Goal: Task Accomplishment & Management: Use online tool/utility

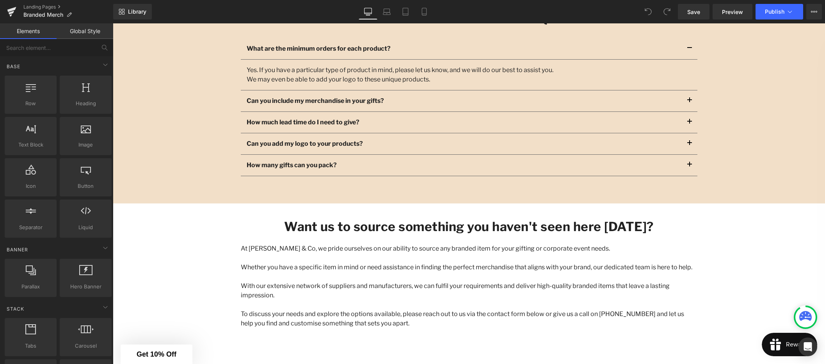
scroll to position [915, 0]
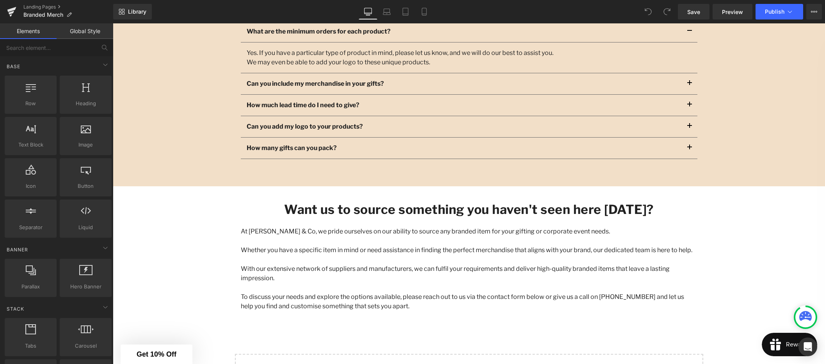
click at [335, 293] on p "To discuss your needs and explore the options available, please reach out to us…" at bounding box center [469, 302] width 456 height 19
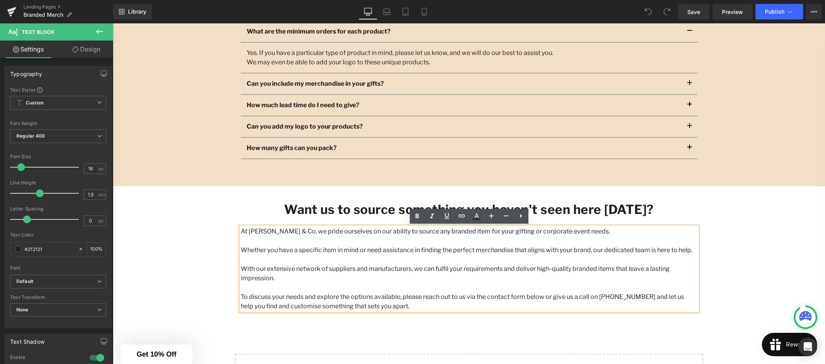
click at [389, 304] on div "Want us to source something you haven't seen here [DATE]? Heading At [PERSON_NA…" at bounding box center [469, 252] width 468 height 125
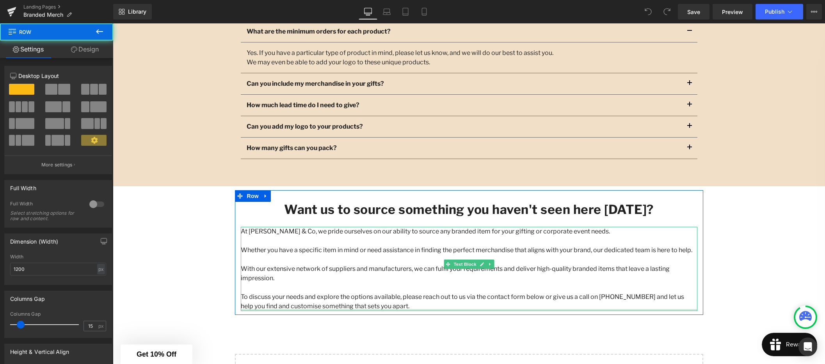
click at [392, 300] on div "At [PERSON_NAME] & Co, we pride ourselves on our ability to source any branded …" at bounding box center [469, 269] width 456 height 84
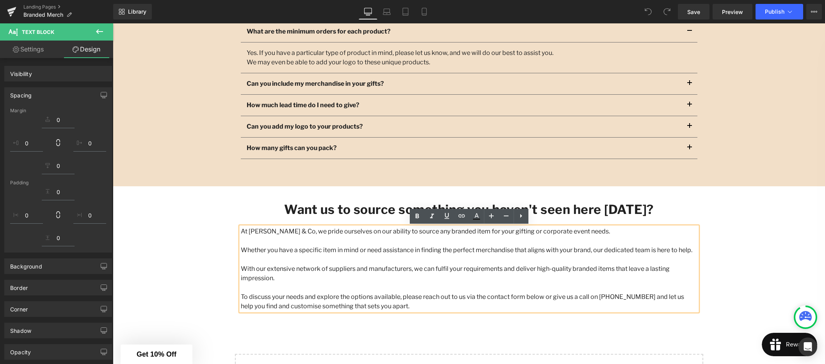
click at [376, 296] on p "To discuss your needs and explore the options available, please reach out to us…" at bounding box center [469, 302] width 456 height 19
click at [386, 296] on p "To discuss your needs and explore the options available, please reach out to us…" at bounding box center [469, 302] width 456 height 19
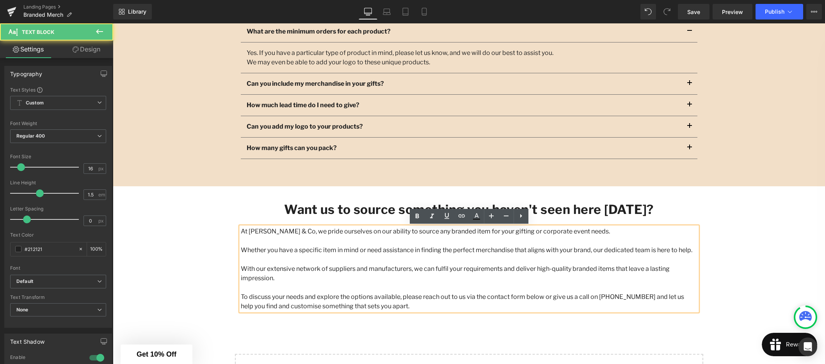
click at [385, 298] on p "To discuss your needs and explore the options available, please reach out to us…" at bounding box center [469, 302] width 456 height 19
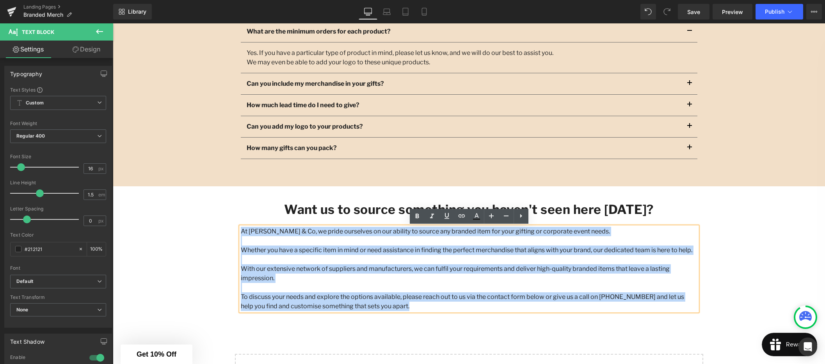
drag, startPoint x: 273, startPoint y: 246, endPoint x: 241, endPoint y: 231, distance: 35.3
click at [241, 231] on div "At [PERSON_NAME] & Co, we pride ourselves on our ability to source any branded …" at bounding box center [469, 269] width 456 height 84
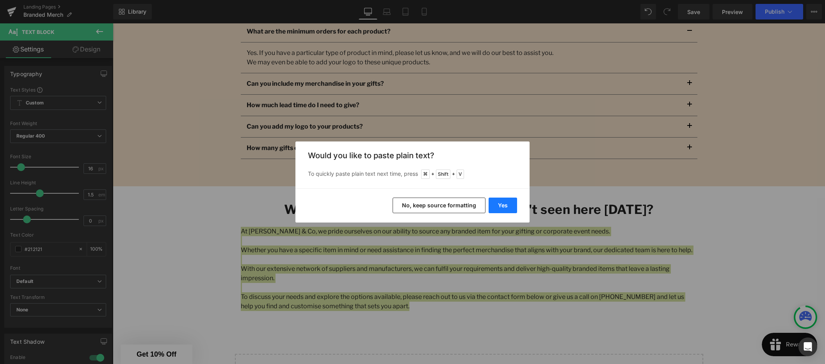
click at [501, 205] on button "Yes" at bounding box center [502, 206] width 28 height 16
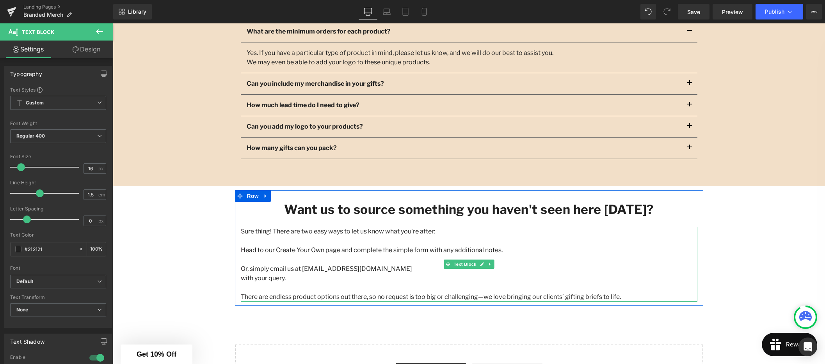
click at [243, 279] on p "with your query." at bounding box center [469, 278] width 456 height 9
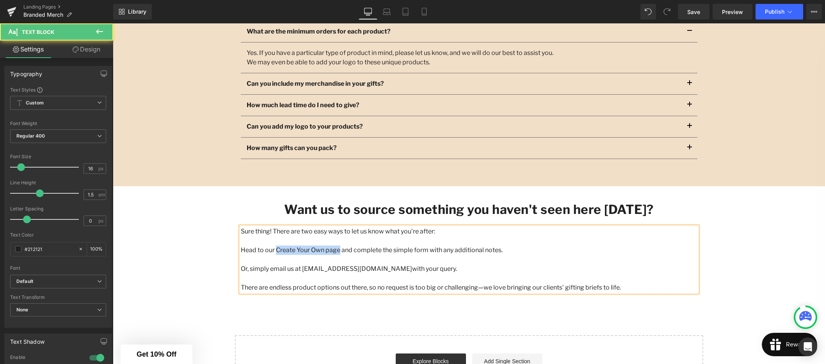
drag, startPoint x: 325, startPoint y: 250, endPoint x: 275, endPoint y: 250, distance: 50.7
click at [275, 250] on p "Head to our Create Your Own page and complete the simple form with any addition…" at bounding box center [469, 250] width 456 height 9
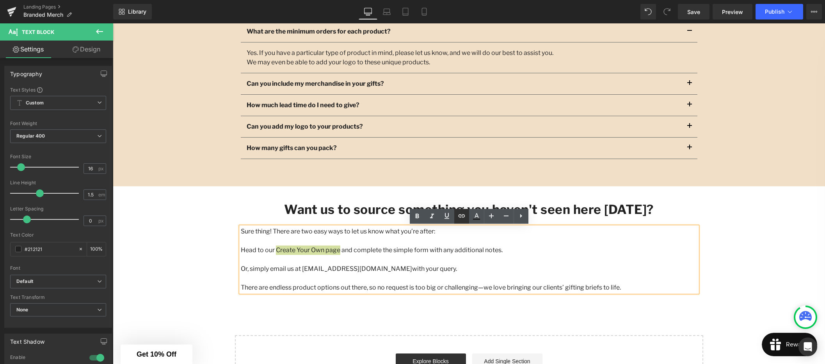
click at [460, 217] on icon at bounding box center [461, 215] width 7 height 3
click at [355, 268] on input "text" at bounding box center [328, 267] width 120 height 20
paste input "[URL][DOMAIN_NAME]"
type input "[URL][DOMAIN_NAME]"
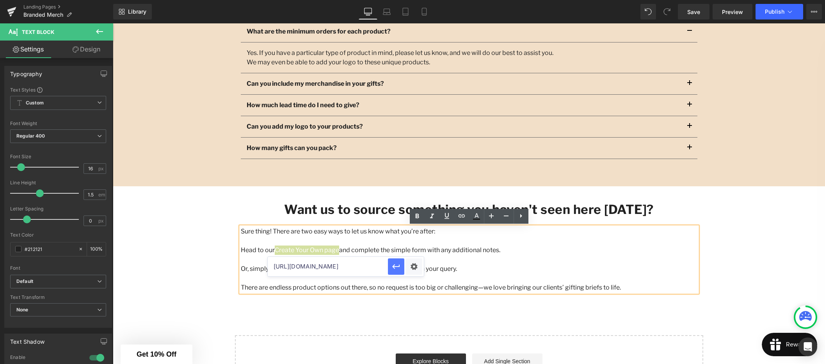
click at [398, 267] on icon "button" at bounding box center [395, 266] width 9 height 9
click at [417, 215] on icon at bounding box center [416, 216] width 9 height 9
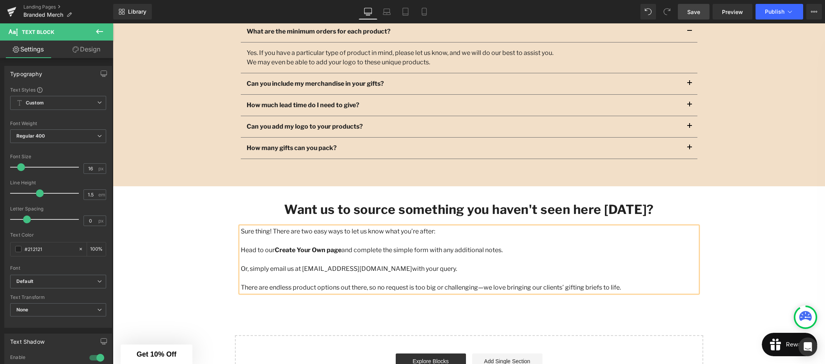
drag, startPoint x: 690, startPoint y: 11, endPoint x: 691, endPoint y: 18, distance: 7.1
click at [690, 11] on span "Save" at bounding box center [693, 12] width 13 height 8
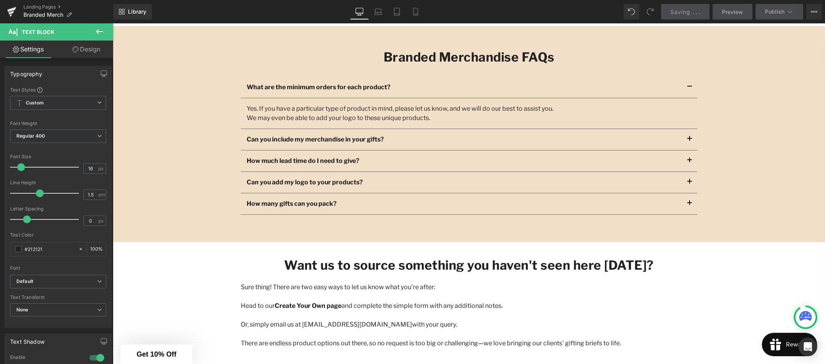
scroll to position [855, 0]
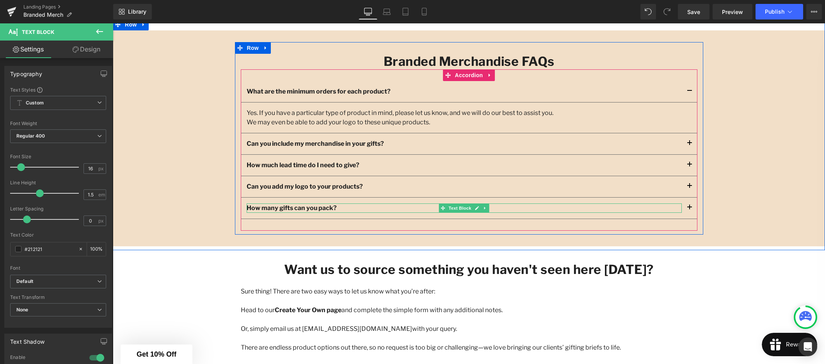
click at [337, 209] on strong "How many gifts can you pack?" at bounding box center [292, 207] width 90 height 7
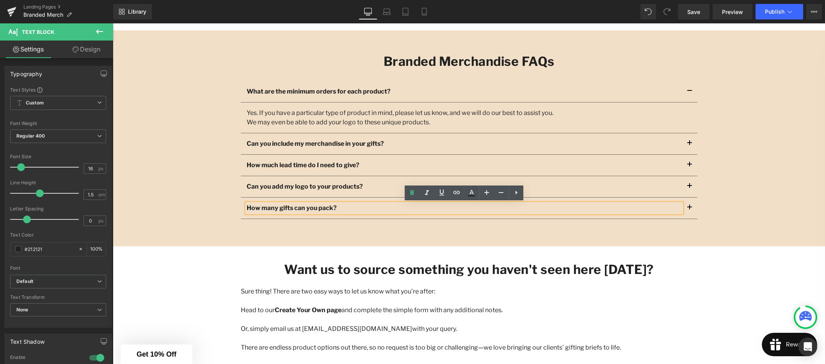
click at [351, 209] on p "How many gifts can you pack?" at bounding box center [464, 208] width 435 height 9
drag, startPoint x: 348, startPoint y: 208, endPoint x: 245, endPoint y: 208, distance: 103.0
click at [247, 208] on div "How many gifts can you pack?" at bounding box center [464, 208] width 435 height 9
click at [344, 207] on p "How many gifts can you pack?" at bounding box center [464, 208] width 435 height 9
drag, startPoint x: 335, startPoint y: 208, endPoint x: 247, endPoint y: 208, distance: 88.5
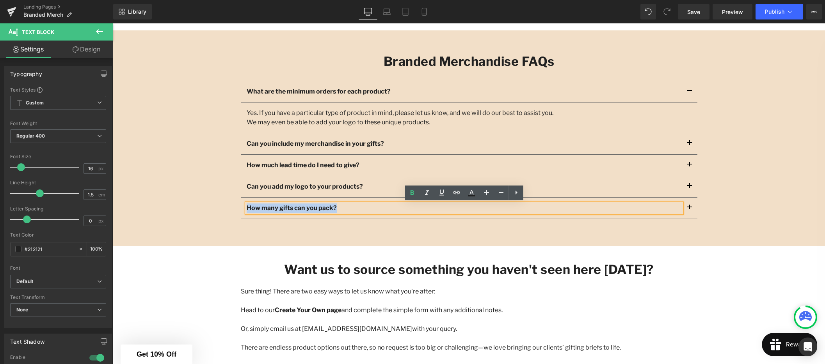
click at [247, 208] on p "How many gifts can you pack?" at bounding box center [464, 208] width 435 height 9
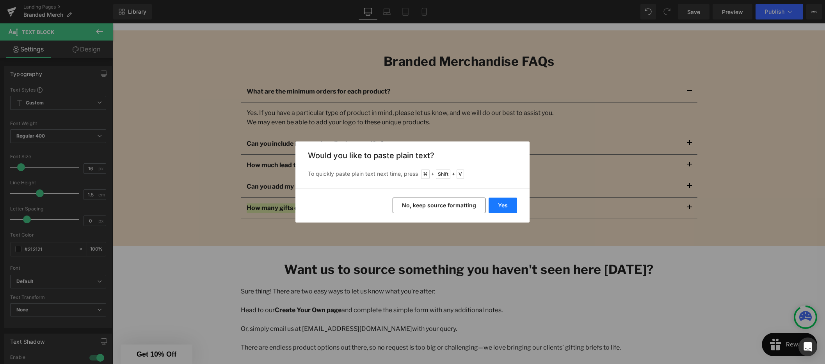
click at [503, 204] on button "Yes" at bounding box center [502, 206] width 28 height 16
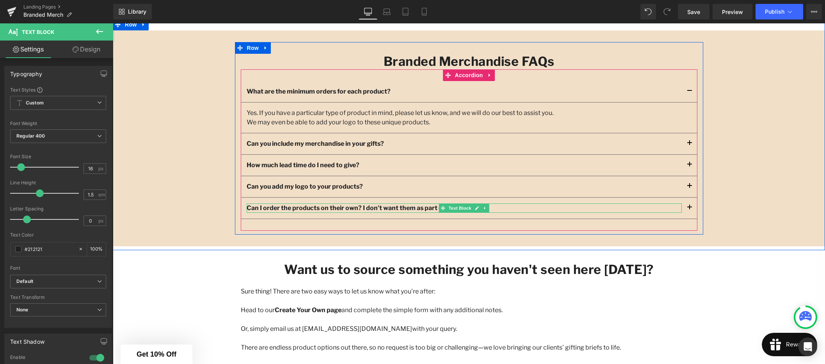
drag, startPoint x: 472, startPoint y: 208, endPoint x: 481, endPoint y: 208, distance: 8.6
click at [473, 208] on link at bounding box center [477, 208] width 8 height 9
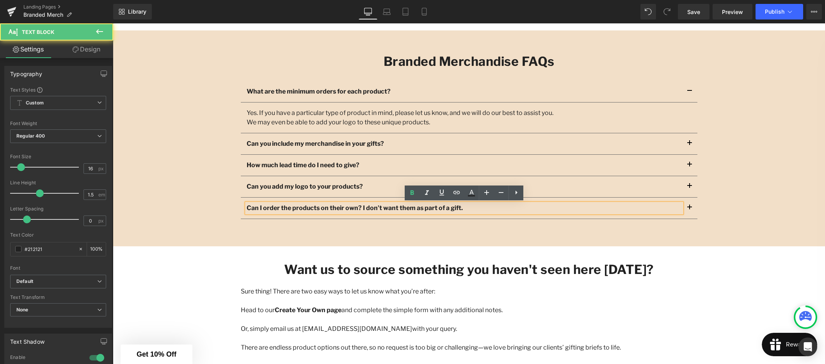
click at [487, 209] on p "Can I order the products on their own? I don’t want them as part of a gift." at bounding box center [464, 208] width 435 height 9
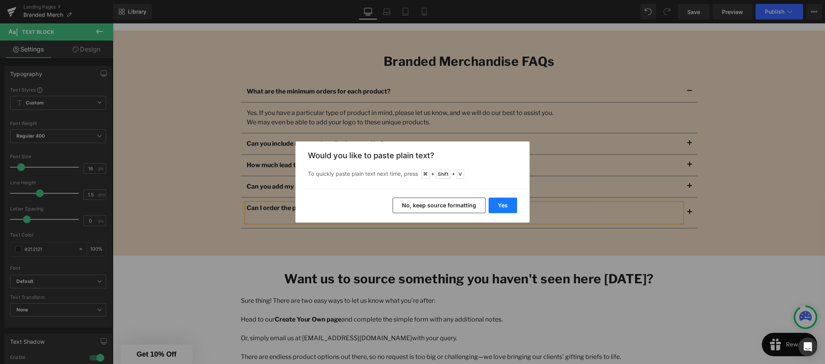
click at [505, 205] on button "Yes" at bounding box center [502, 206] width 28 height 16
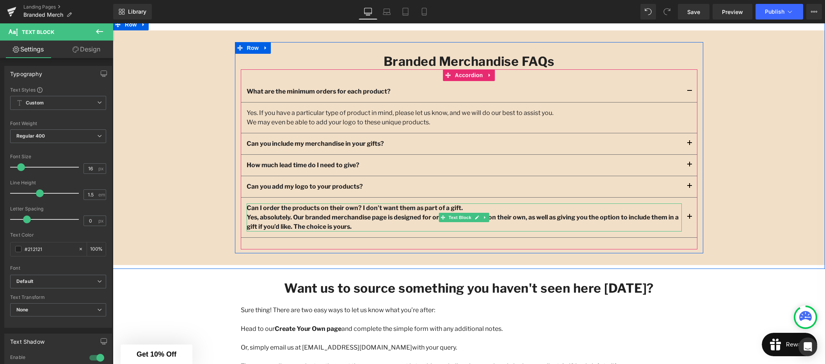
click at [380, 225] on p "Yes, absolutely. Our branded merchandise page is designed for ordering products…" at bounding box center [464, 222] width 435 height 19
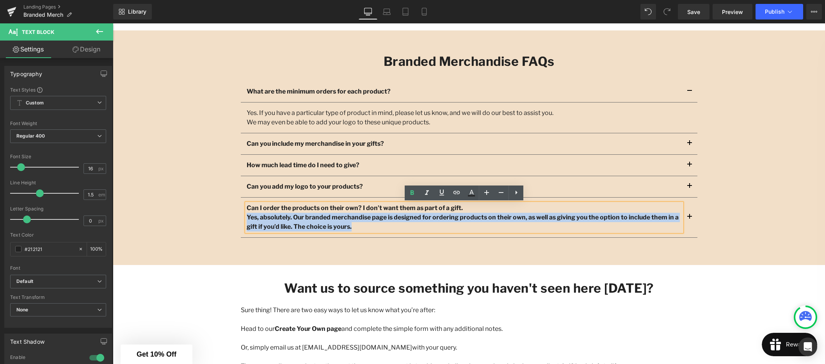
drag, startPoint x: 376, startPoint y: 226, endPoint x: 247, endPoint y: 220, distance: 129.3
click at [247, 220] on p "Yes, absolutely. Our branded merchandise page is designed for ordering products…" at bounding box center [464, 222] width 435 height 19
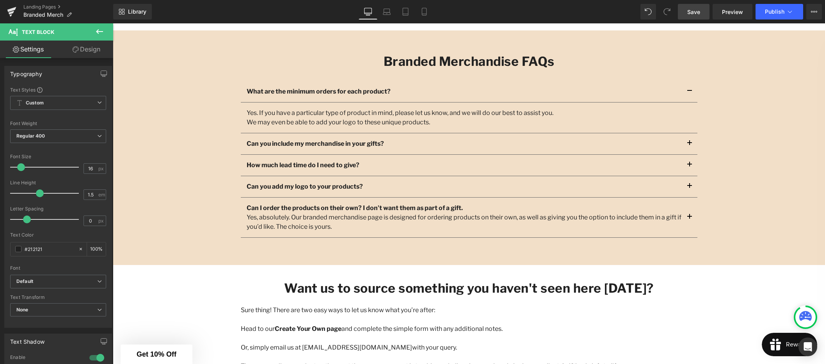
click at [694, 15] on link "Save" at bounding box center [694, 12] width 32 height 16
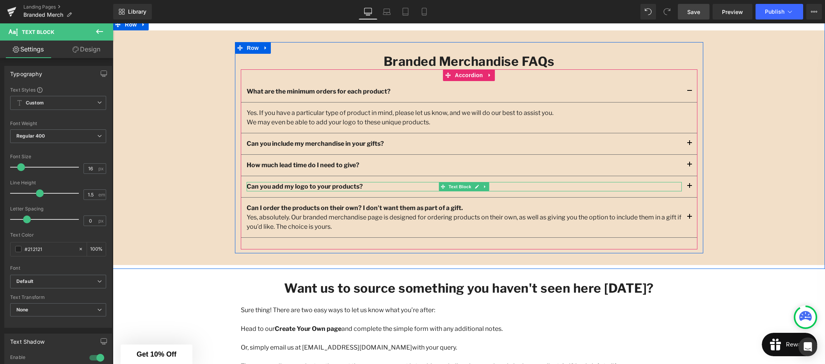
click at [337, 187] on strong "Can you add my logo to your products?" at bounding box center [305, 186] width 116 height 7
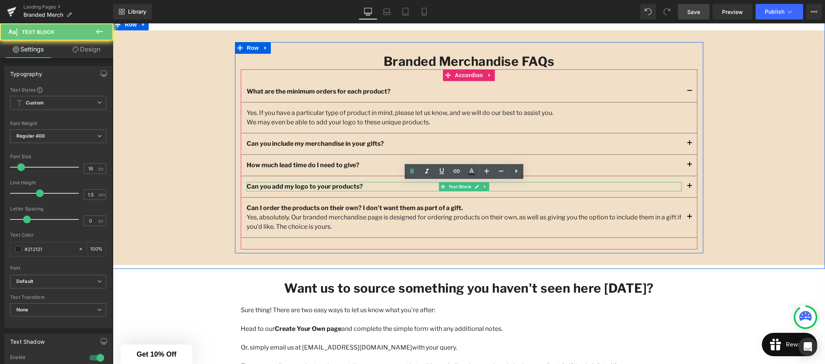
click at [383, 185] on p "Can you add my logo to your products?" at bounding box center [464, 186] width 435 height 9
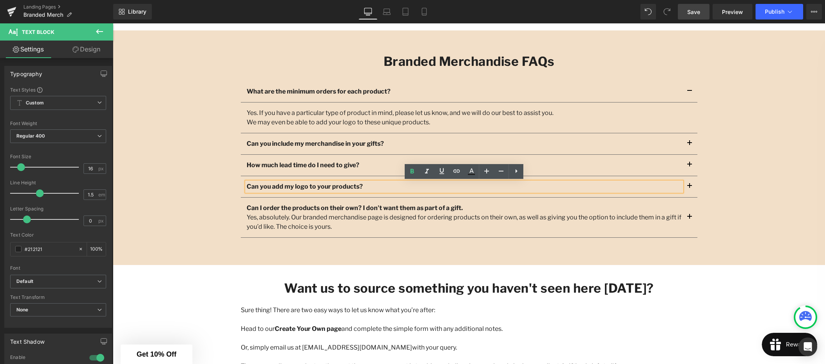
drag, startPoint x: 360, startPoint y: 185, endPoint x: 245, endPoint y: 187, distance: 114.7
click at [247, 187] on div "Can you add my logo to your products?" at bounding box center [464, 186] width 435 height 9
click at [383, 183] on p "Can you add my logo to your products?" at bounding box center [464, 186] width 435 height 9
drag, startPoint x: 366, startPoint y: 188, endPoint x: 246, endPoint y: 186, distance: 120.5
click at [247, 186] on p "Can you add my logo to your products?" at bounding box center [464, 186] width 435 height 9
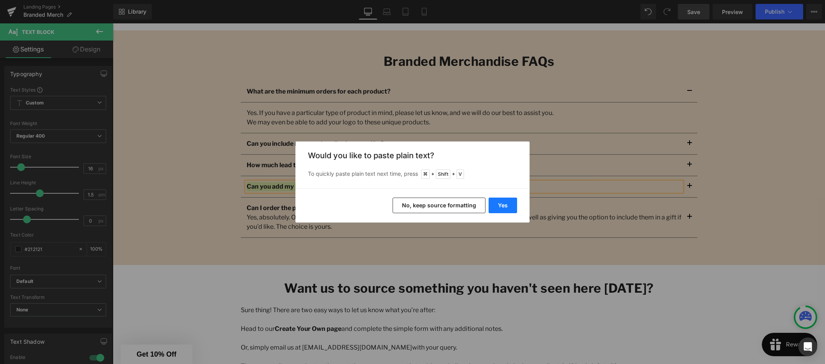
click at [507, 208] on button "Yes" at bounding box center [502, 206] width 28 height 16
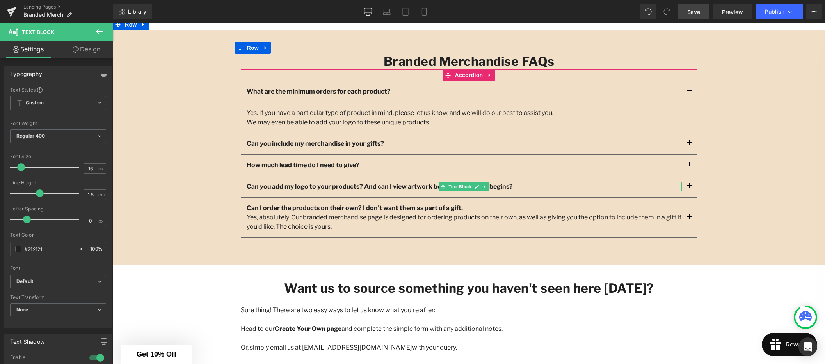
click at [528, 187] on p "Can you add my logo to your products? And can I view artwork before production …" at bounding box center [464, 186] width 435 height 9
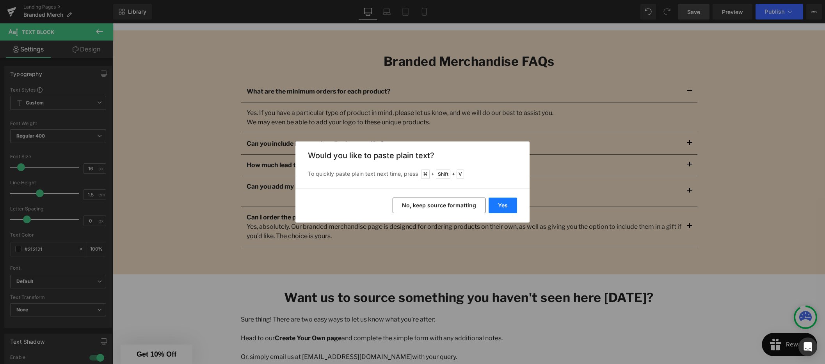
click at [503, 204] on button "Yes" at bounding box center [502, 206] width 28 height 16
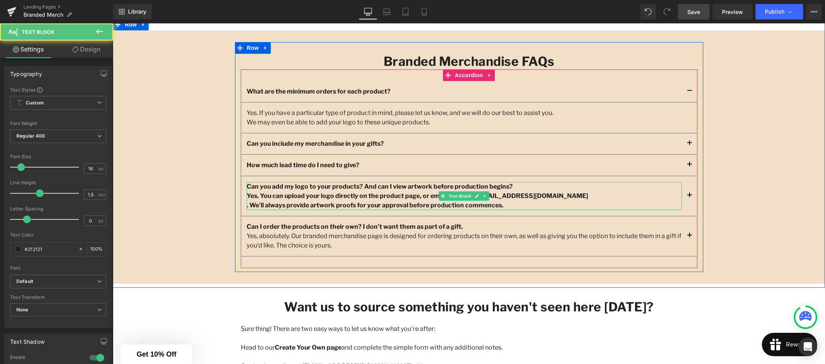
click at [518, 204] on p ". We’ll always provide artwork proofs for your approval before production comme…" at bounding box center [464, 205] width 435 height 9
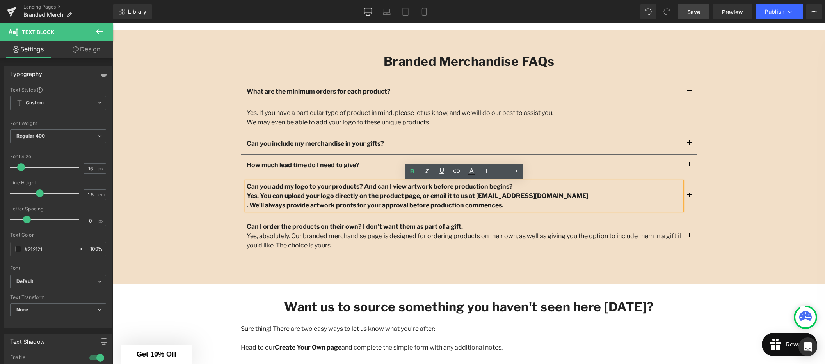
drag, startPoint x: 461, startPoint y: 203, endPoint x: 245, endPoint y: 197, distance: 216.6
click at [247, 198] on div "Can you add my logo to your products? And can I view artwork before production …" at bounding box center [464, 196] width 435 height 28
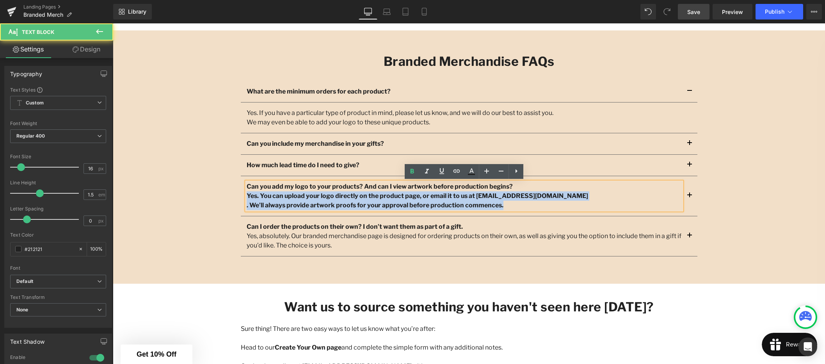
drag, startPoint x: 247, startPoint y: 195, endPoint x: 457, endPoint y: 191, distance: 210.3
click at [509, 206] on div "Can you add my logo to your products? And can I view artwork before production …" at bounding box center [464, 196] width 435 height 28
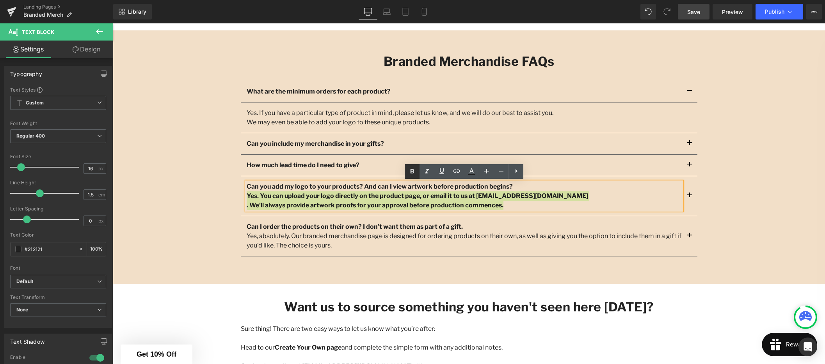
click at [410, 174] on icon at bounding box center [411, 171] width 9 height 9
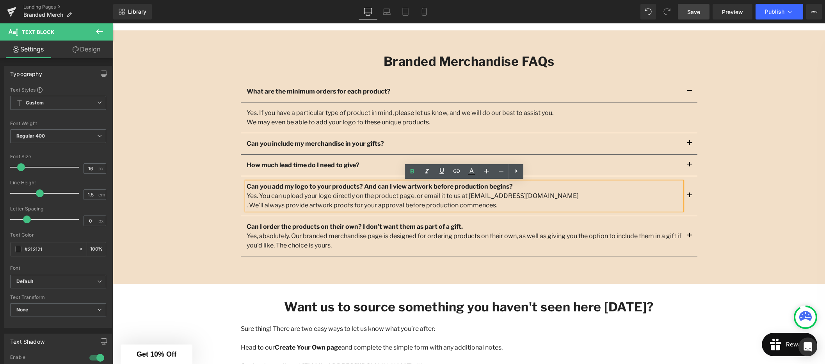
click at [248, 207] on p ". We’ll always provide artwork proofs for your approval before production comme…" at bounding box center [464, 205] width 435 height 9
drag, startPoint x: 697, startPoint y: 13, endPoint x: 695, endPoint y: 18, distance: 5.4
click at [697, 13] on span "Save" at bounding box center [693, 12] width 13 height 8
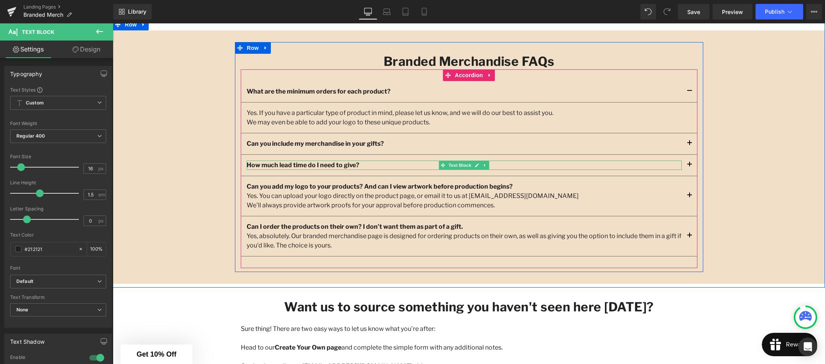
click at [372, 167] on p "How much lead time do I need to give?" at bounding box center [464, 165] width 435 height 9
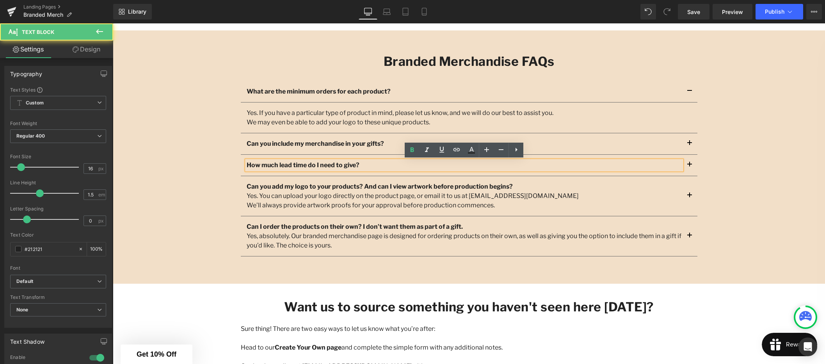
click at [369, 165] on p "How much lead time do I need to give?" at bounding box center [464, 165] width 435 height 9
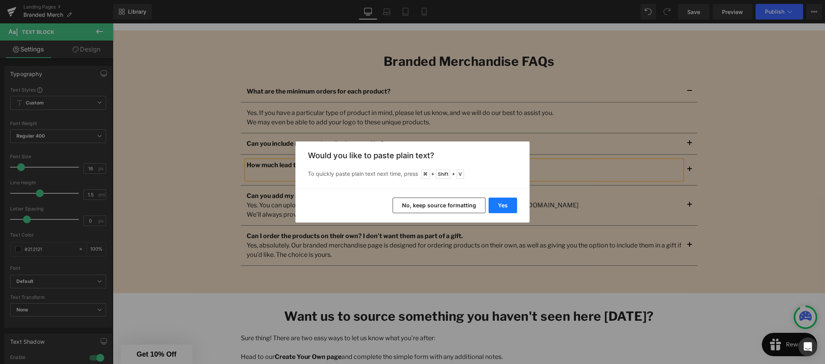
click at [507, 207] on button "Yes" at bounding box center [502, 206] width 28 height 16
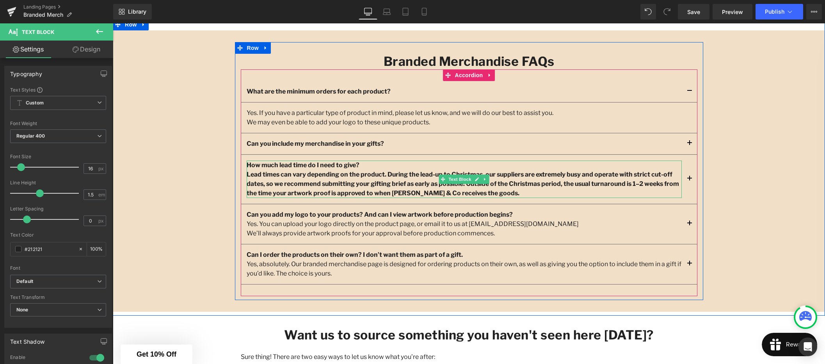
click at [515, 193] on p "Lead times can vary depending on the product. During the lead-up to Christmas, …" at bounding box center [464, 184] width 435 height 28
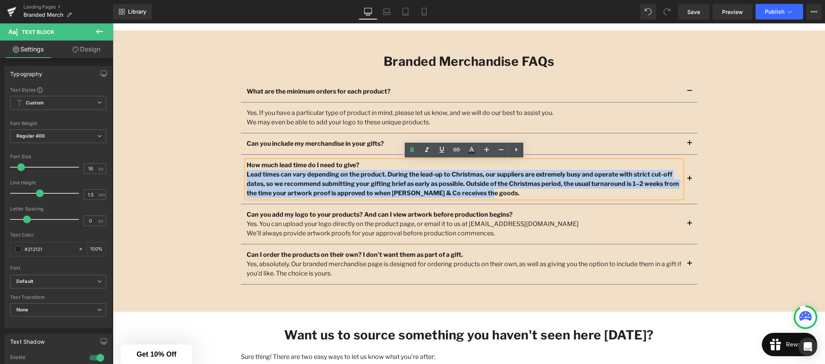
drag, startPoint x: 510, startPoint y: 193, endPoint x: 247, endPoint y: 176, distance: 264.2
click at [247, 176] on p "Lead times can vary depending on the product. During the lead-up to Christmas, …" at bounding box center [464, 184] width 435 height 28
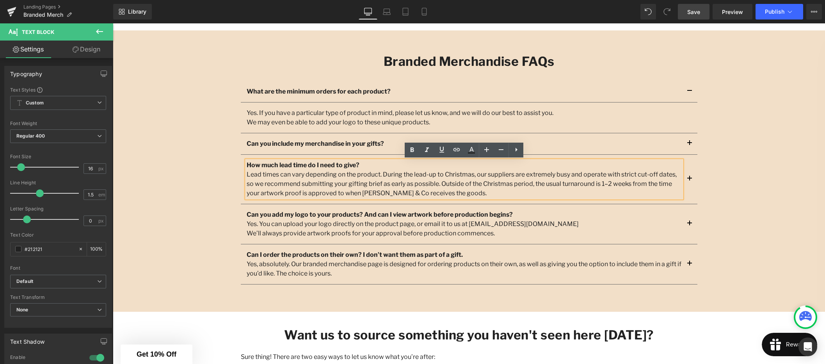
click at [690, 14] on span "Save" at bounding box center [693, 12] width 13 height 8
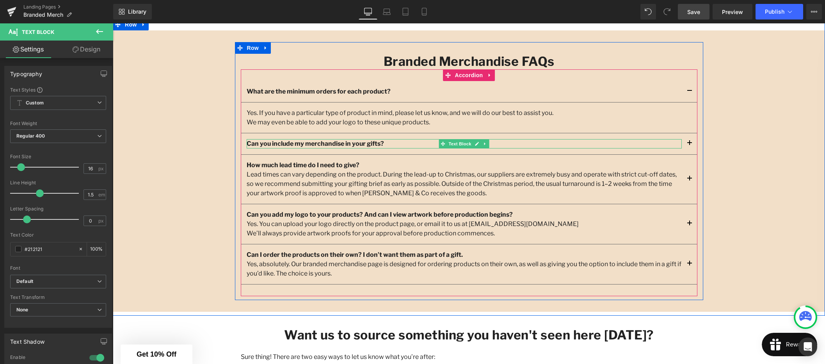
click at [398, 144] on p "Can you include my merchandise in your gifts?" at bounding box center [464, 143] width 435 height 9
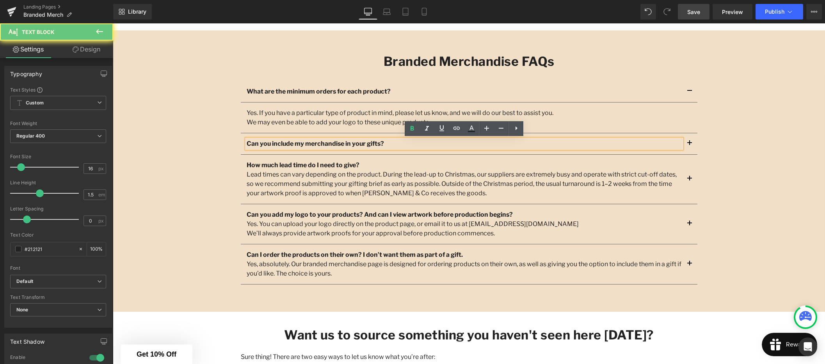
click at [394, 143] on p "Can you include my merchandise in your gifts?" at bounding box center [464, 143] width 435 height 9
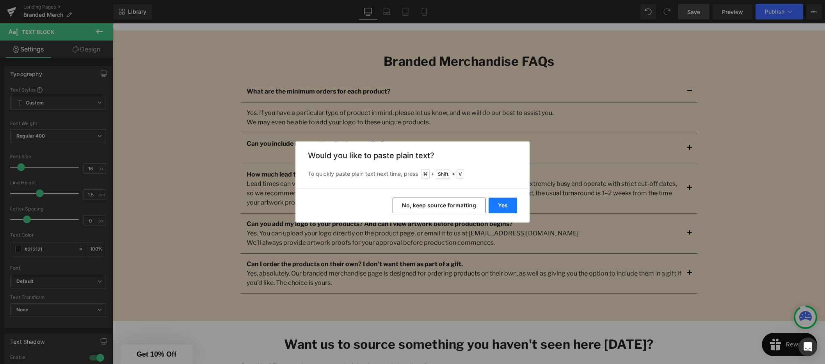
click at [506, 204] on button "Yes" at bounding box center [502, 206] width 28 height 16
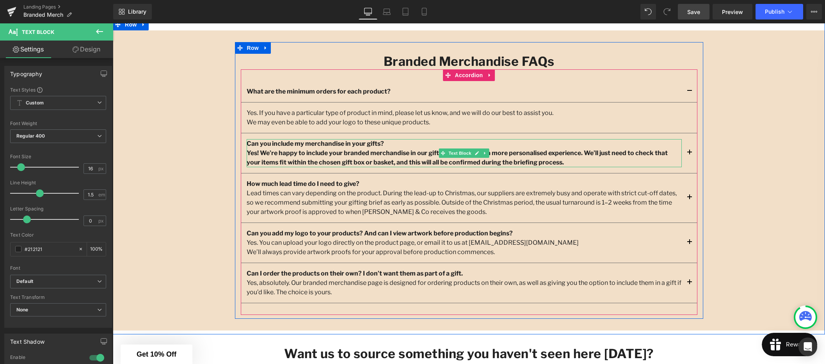
click at [571, 164] on p "Yes! We’re happy to include your branded merchandise in our gift boxes to creat…" at bounding box center [464, 158] width 435 height 19
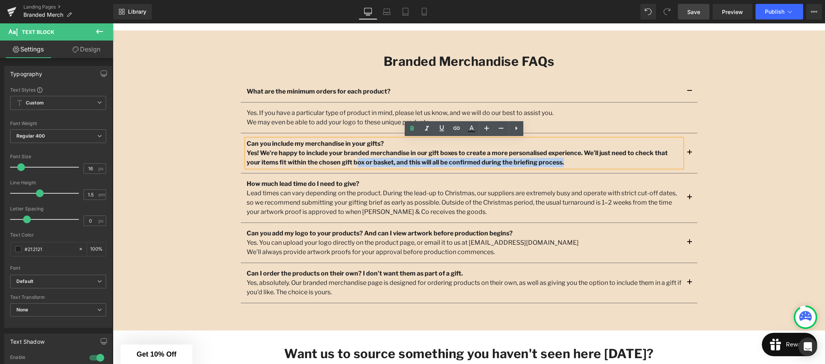
drag, startPoint x: 569, startPoint y: 163, endPoint x: 245, endPoint y: 153, distance: 323.9
click at [247, 153] on div "Can you include my merchandise in your gifts? Yes! We’re happy to include your …" at bounding box center [464, 153] width 435 height 28
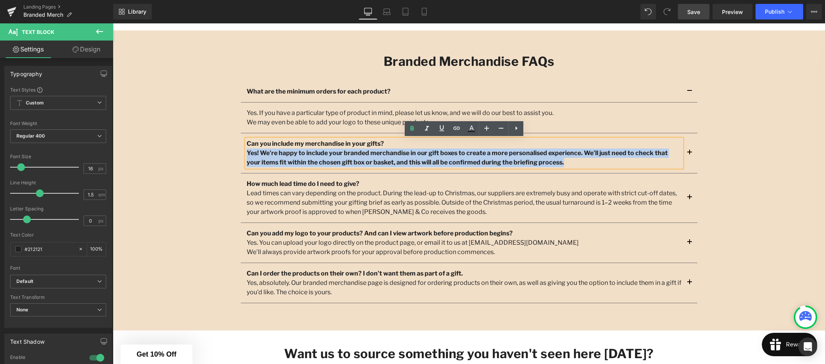
drag, startPoint x: 248, startPoint y: 152, endPoint x: 571, endPoint y: 162, distance: 323.1
click at [571, 162] on p "Yes! We’re happy to include your branded merchandise in our gift boxes to creat…" at bounding box center [464, 158] width 435 height 19
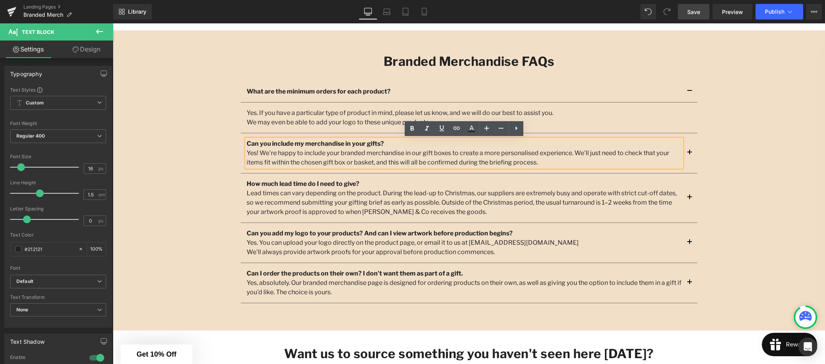
click at [562, 161] on p "Yes! We’re happy to include your branded merchandise in our gift boxes to creat…" at bounding box center [464, 158] width 435 height 19
click at [287, 118] on div "We may even be able to add your logo to these unique products." at bounding box center [469, 122] width 445 height 9
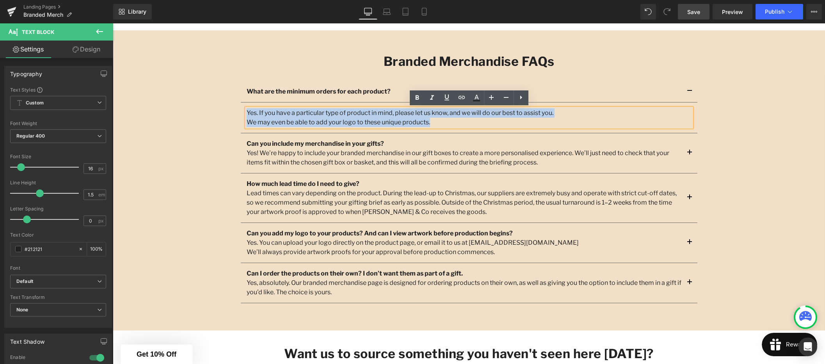
drag, startPoint x: 250, startPoint y: 112, endPoint x: 431, endPoint y: 121, distance: 180.5
click at [431, 121] on div "Yes. If you have a particular type of product in mind, please let us know, and …" at bounding box center [469, 117] width 445 height 19
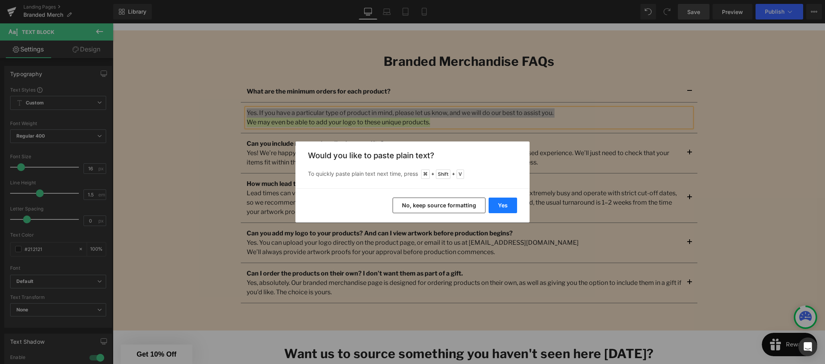
click at [499, 207] on button "Yes" at bounding box center [502, 206] width 28 height 16
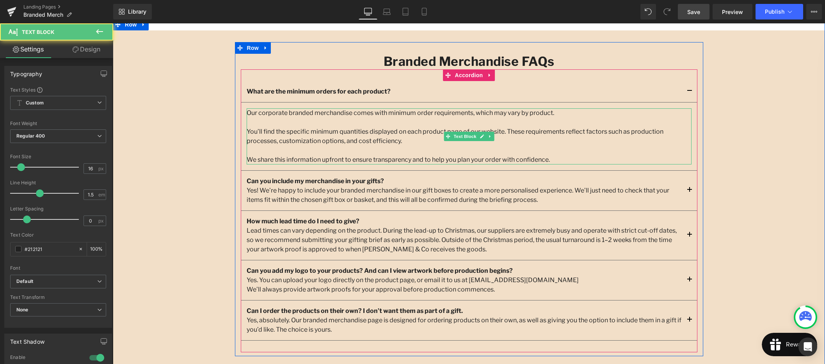
click at [424, 141] on div "You’ll find the specific minimum quantities displayed on each product page of o…" at bounding box center [469, 136] width 445 height 19
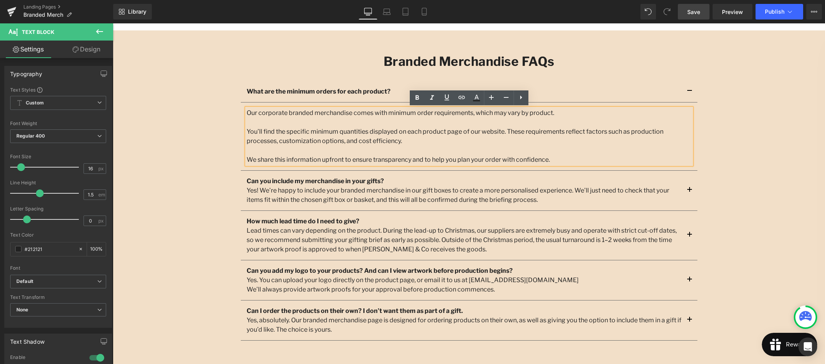
click at [759, 146] on div "Branded Merchandise FAQs Heading What are the minimum orders for each product? …" at bounding box center [469, 199] width 712 height 314
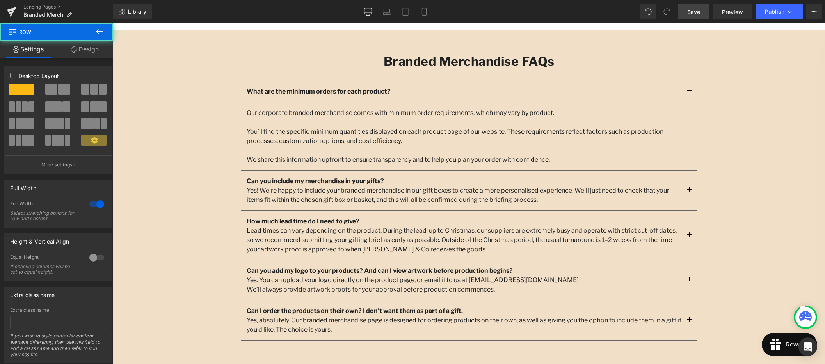
drag, startPoint x: 696, startPoint y: 15, endPoint x: 692, endPoint y: 19, distance: 6.1
click at [696, 15] on span "Save" at bounding box center [693, 12] width 13 height 8
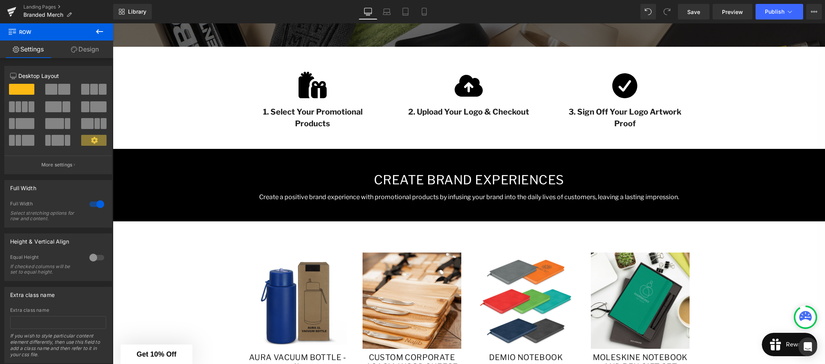
scroll to position [301, 0]
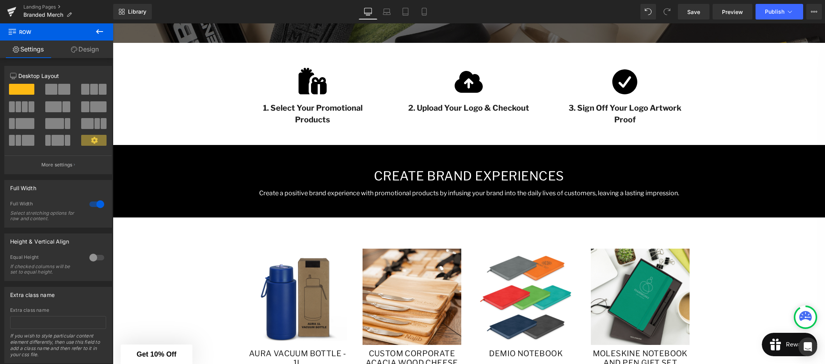
click at [422, 193] on p "Create a positive brand experience with promotional products by infusing your b…" at bounding box center [469, 193] width 456 height 9
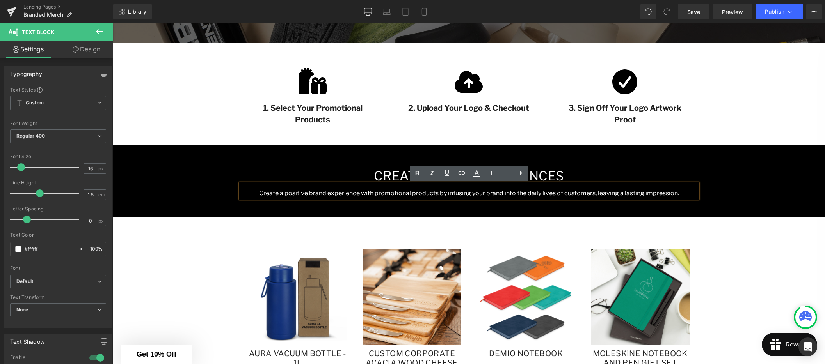
drag, startPoint x: 282, startPoint y: 199, endPoint x: 265, endPoint y: 193, distance: 17.6
click at [282, 198] on div "Create a positive brand experience with promotional products by infusing your b…" at bounding box center [469, 191] width 456 height 14
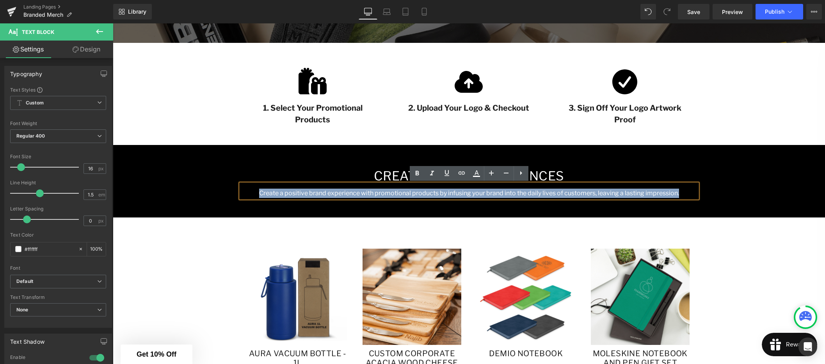
drag, startPoint x: 279, startPoint y: 192, endPoint x: 681, endPoint y: 196, distance: 401.4
click at [683, 196] on p "Create a positive brand experience with promotional products by infusing your b…" at bounding box center [469, 193] width 456 height 9
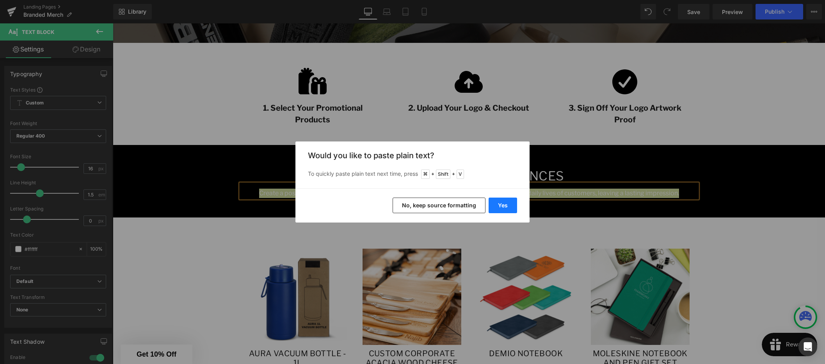
click at [502, 204] on button "Yes" at bounding box center [502, 206] width 28 height 16
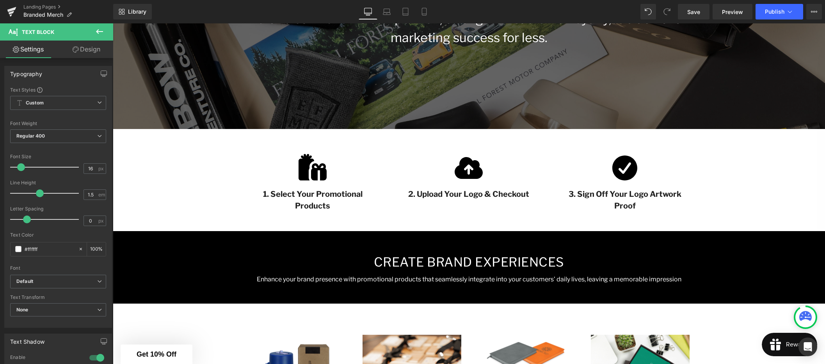
scroll to position [209, 0]
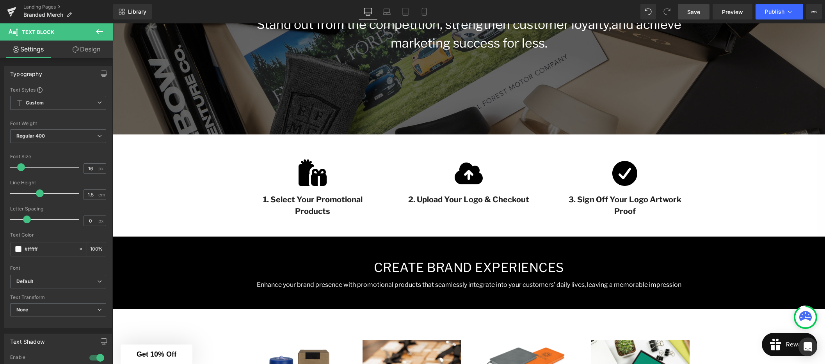
click at [693, 11] on span "Save" at bounding box center [693, 12] width 13 height 8
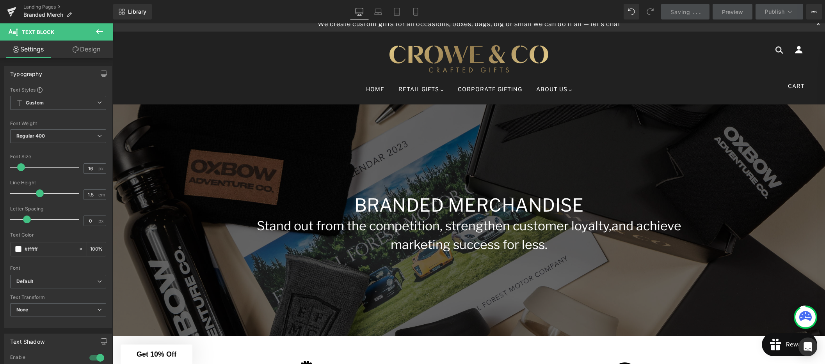
scroll to position [0, 0]
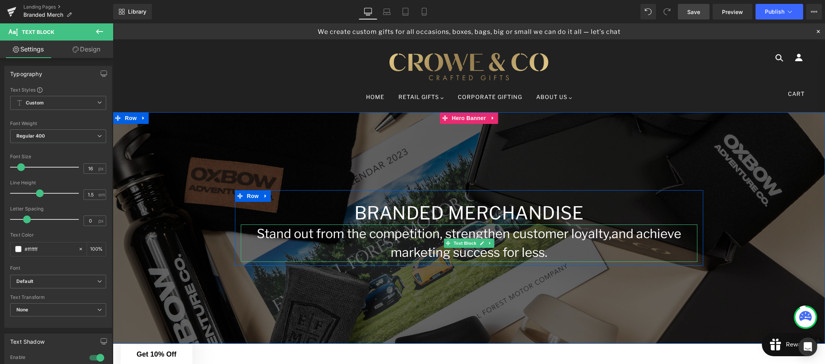
click at [508, 241] on p "Stand out from the competition, strengthen customer loyalty, and achieve market…" at bounding box center [469, 243] width 456 height 37
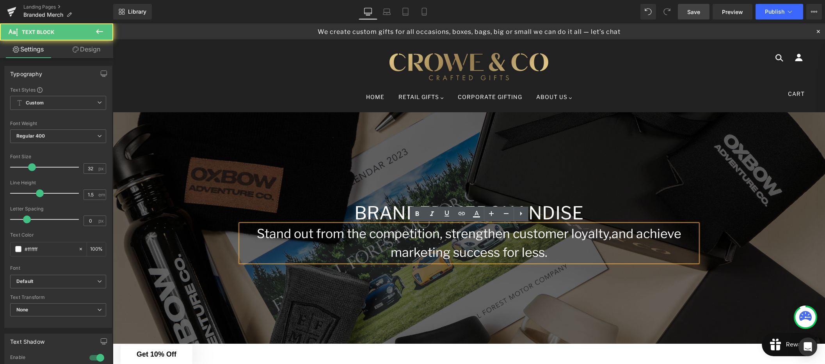
click at [554, 251] on p "Stand out from the competition, strengthen customer loyalty, and achieve market…" at bounding box center [469, 243] width 456 height 37
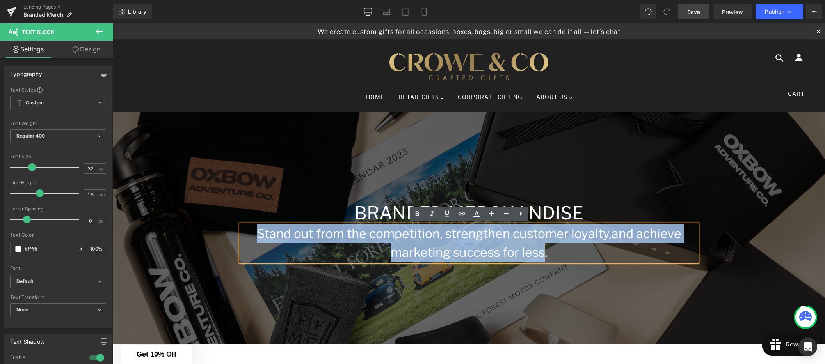
drag, startPoint x: 540, startPoint y: 254, endPoint x: 268, endPoint y: 239, distance: 272.7
click at [268, 239] on p "Stand out from the competition, strengthen customer loyalty, and achieve market…" at bounding box center [469, 243] width 456 height 37
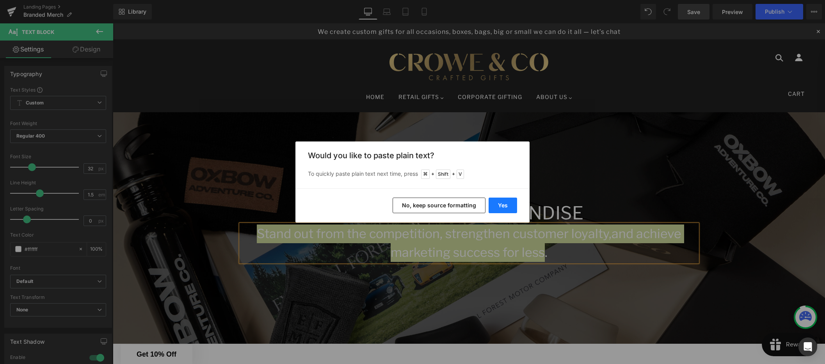
click at [516, 204] on div "Yes No, keep source formatting" at bounding box center [412, 205] width 234 height 34
click at [504, 207] on button "Yes" at bounding box center [502, 206] width 28 height 16
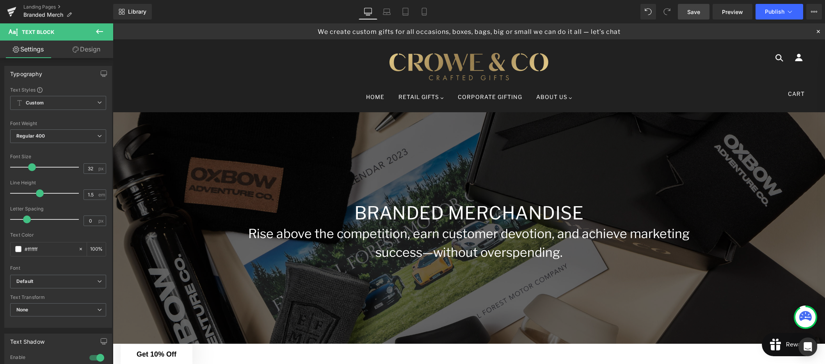
click at [693, 11] on span "Save" at bounding box center [693, 12] width 13 height 8
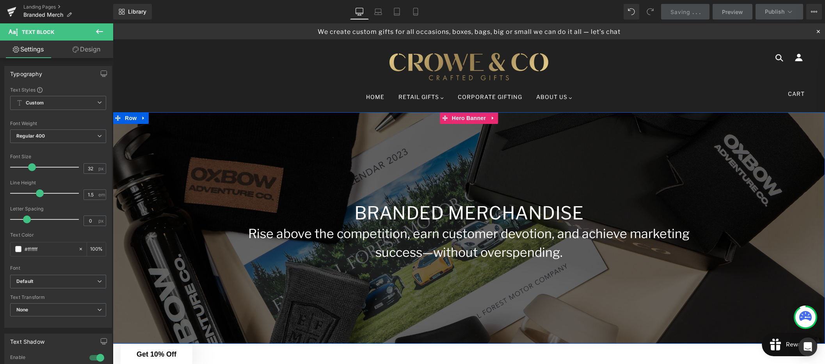
scroll to position [1, 0]
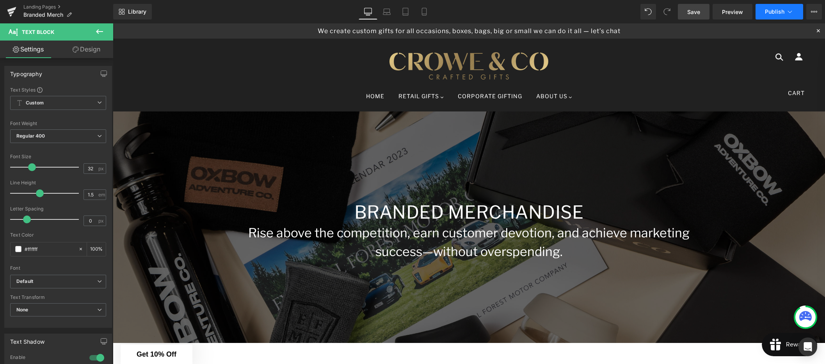
click at [769, 10] on span "Publish" at bounding box center [775, 12] width 20 height 6
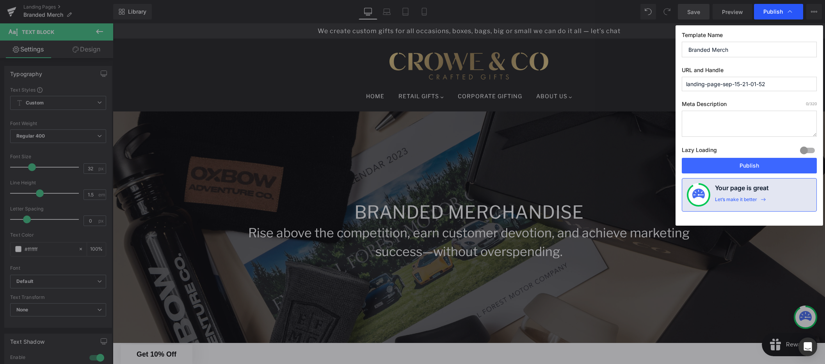
click at [772, 10] on span "Publish" at bounding box center [773, 11] width 20 height 7
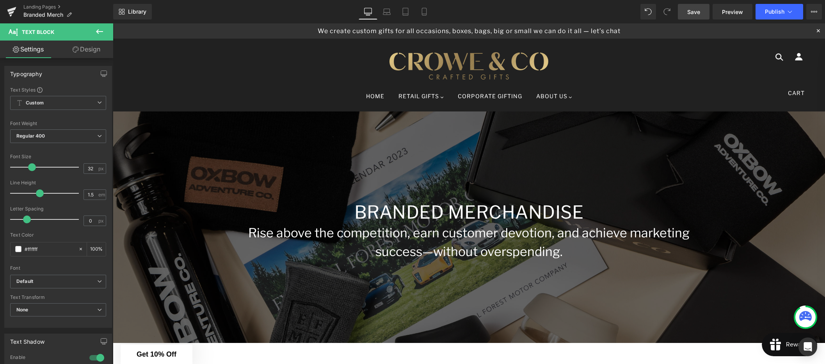
click at [687, 9] on link "Save" at bounding box center [694, 12] width 32 height 16
